Goal: Information Seeking & Learning: Learn about a topic

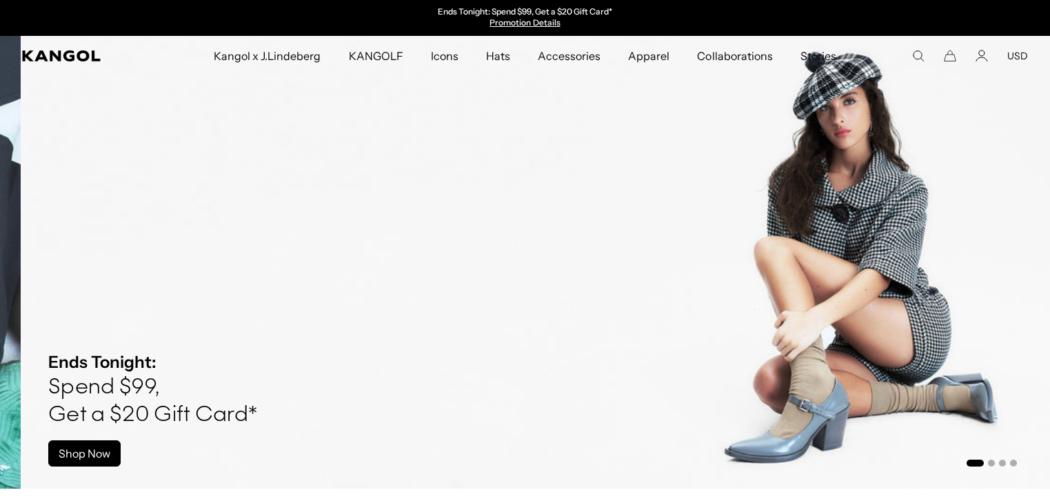
click at [66, 446] on div "Close dialog Enter your email to unlock 15% OFF your first order *Excludes sele…" at bounding box center [525, 249] width 1050 height 499
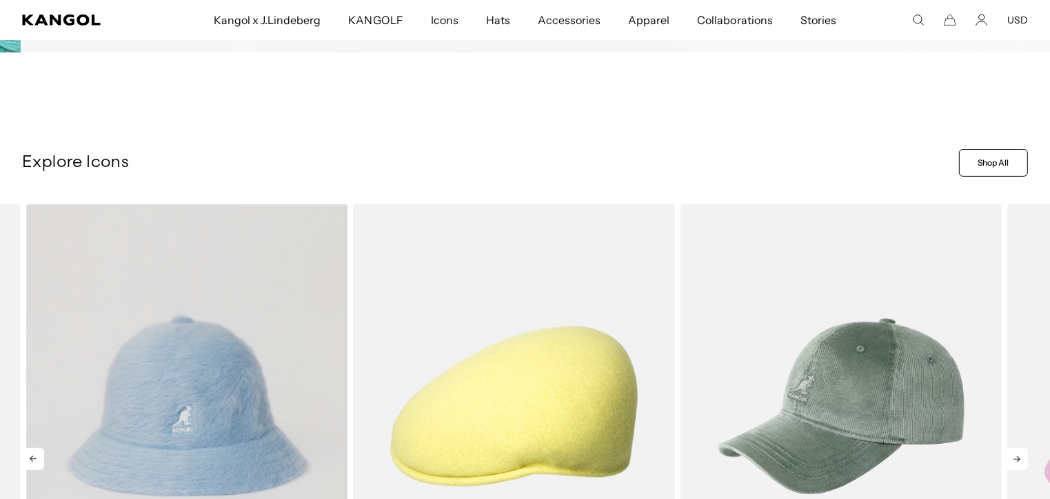
click at [56, 431] on video "Furgora® Casual" at bounding box center [186, 405] width 321 height 403
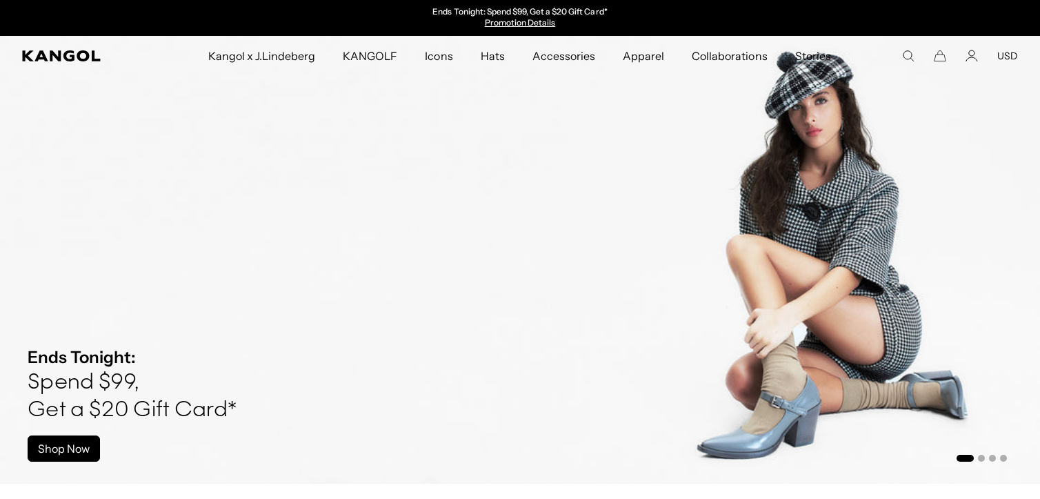
click at [69, 454] on link "Shop Now" at bounding box center [64, 448] width 72 height 26
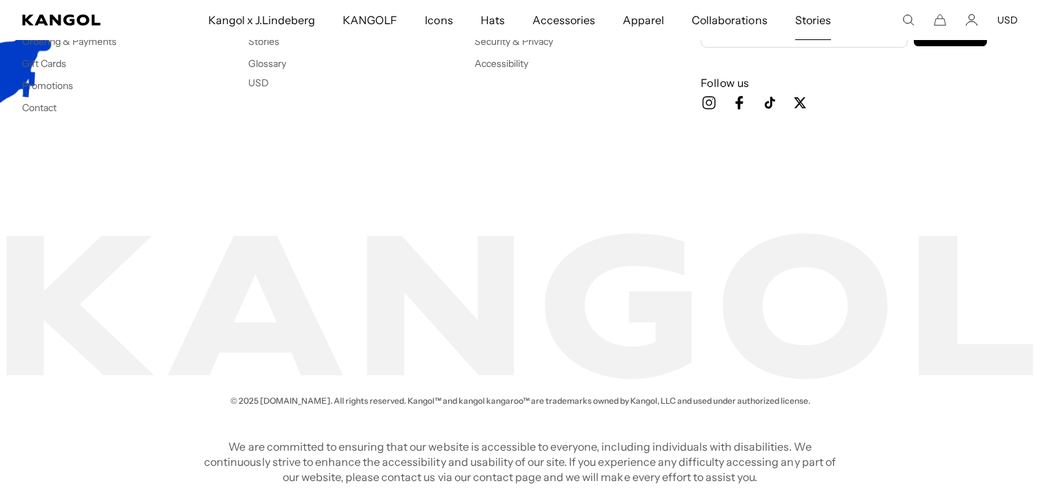
click at [797, 14] on span "Stories" at bounding box center [813, 20] width 36 height 40
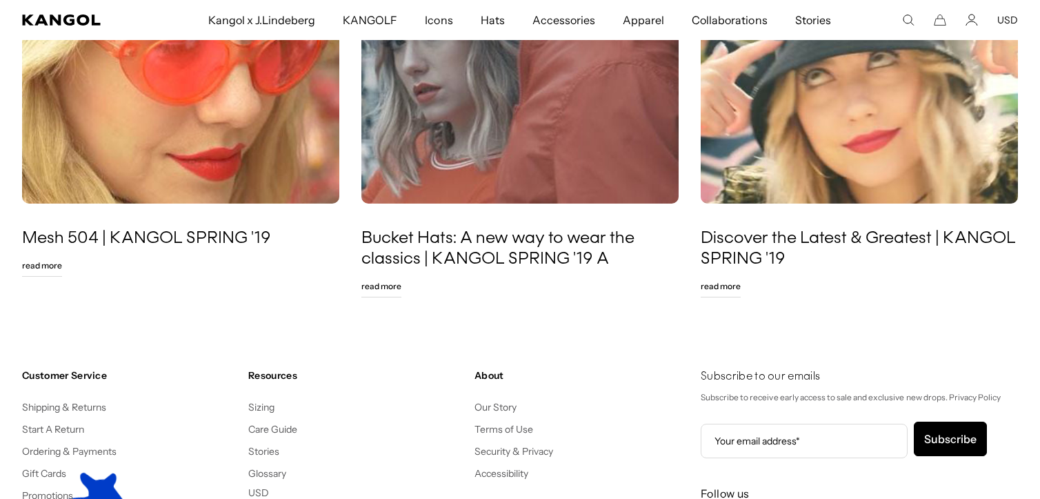
scroll to position [0, 284]
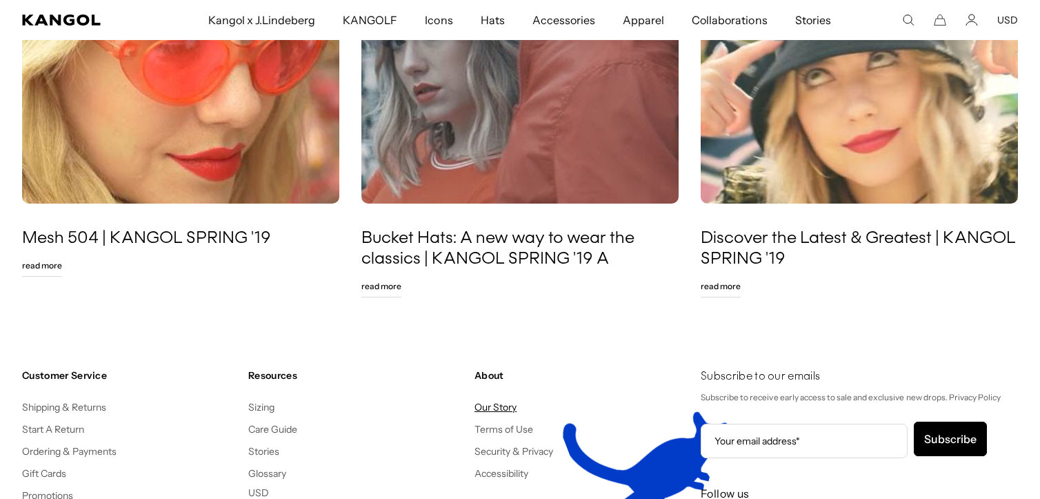
click at [491, 403] on link "Our Story" at bounding box center [495, 407] width 42 height 12
